Goal: Check status: Check status

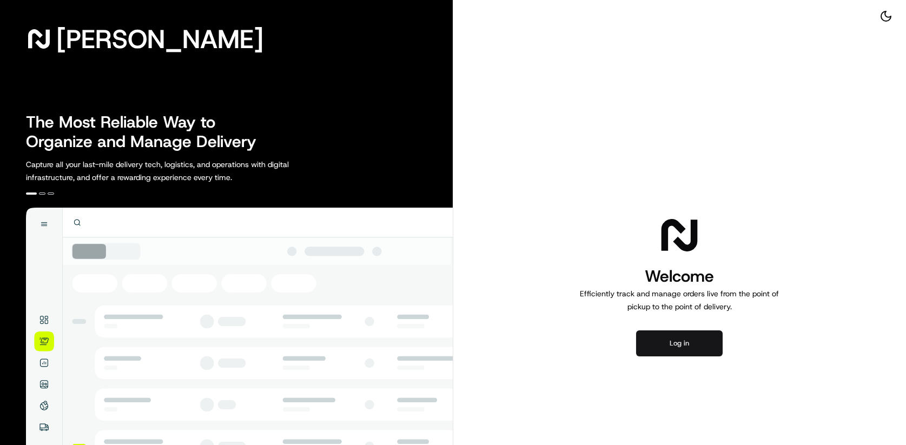
click at [689, 349] on button "Log in" at bounding box center [679, 343] width 87 height 26
